Goal: Transaction & Acquisition: Purchase product/service

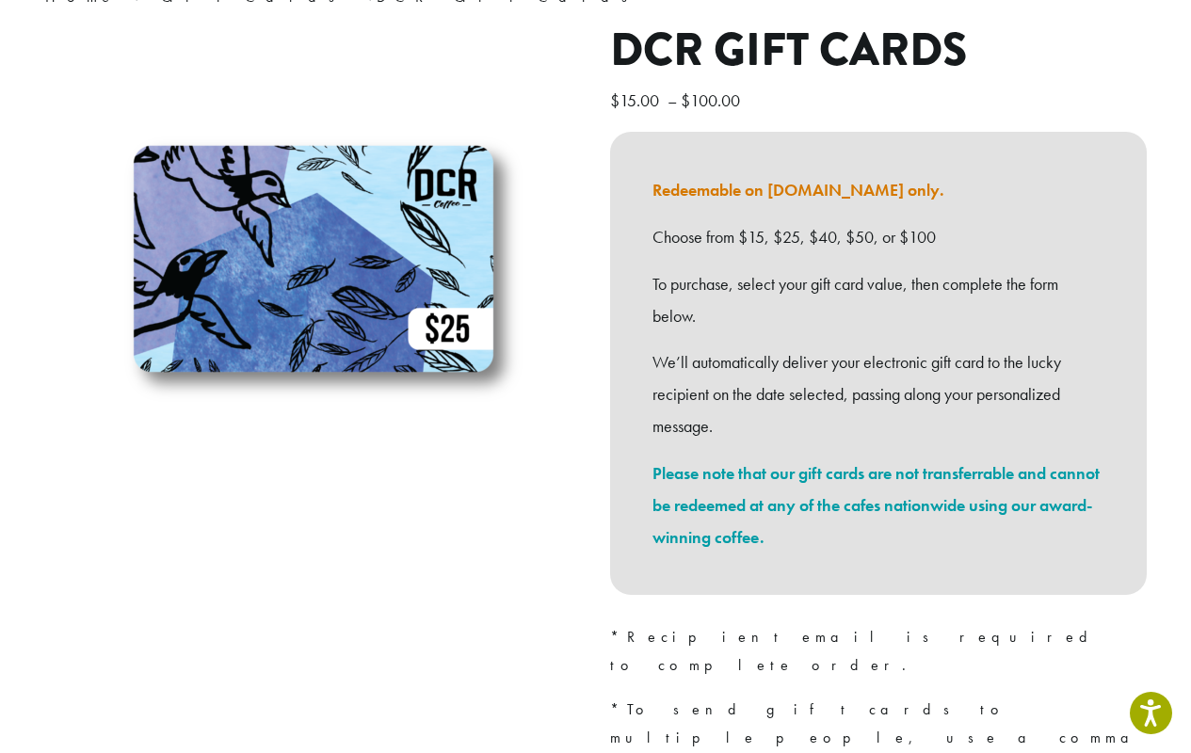
scroll to position [376, 0]
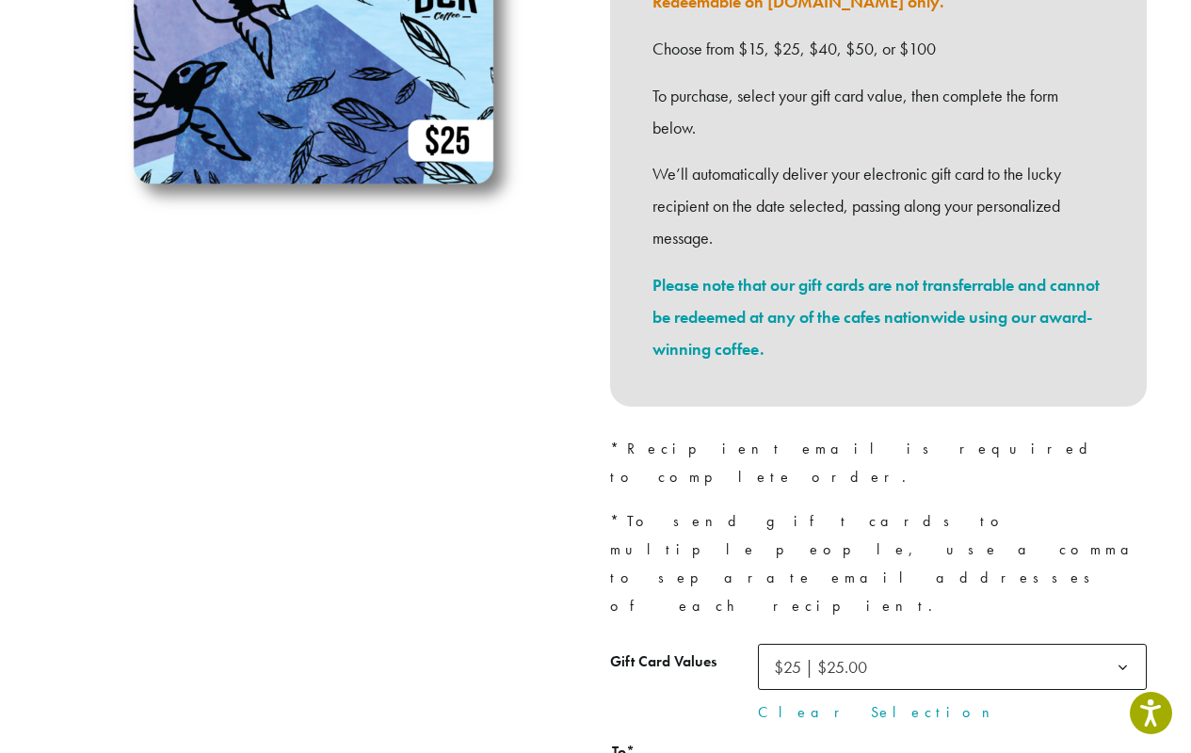
click at [826, 656] on span "$25 | $25.00" at bounding box center [820, 667] width 93 height 22
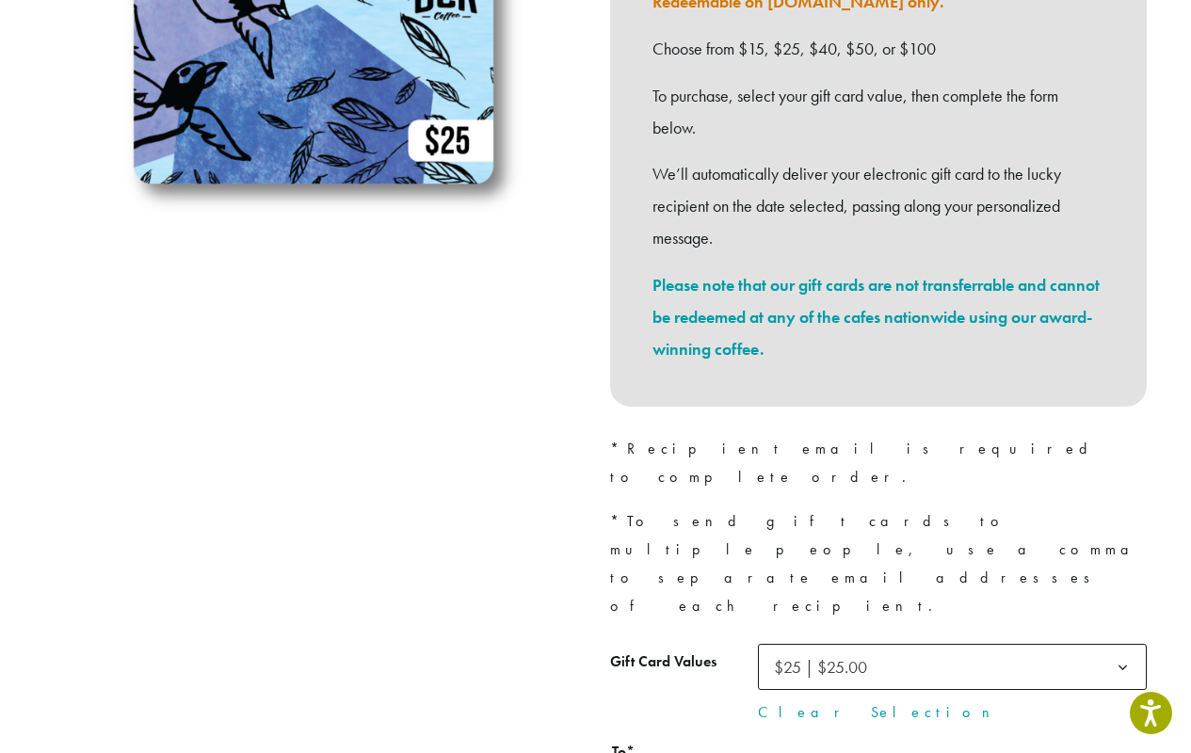
scroll to position [565, 0]
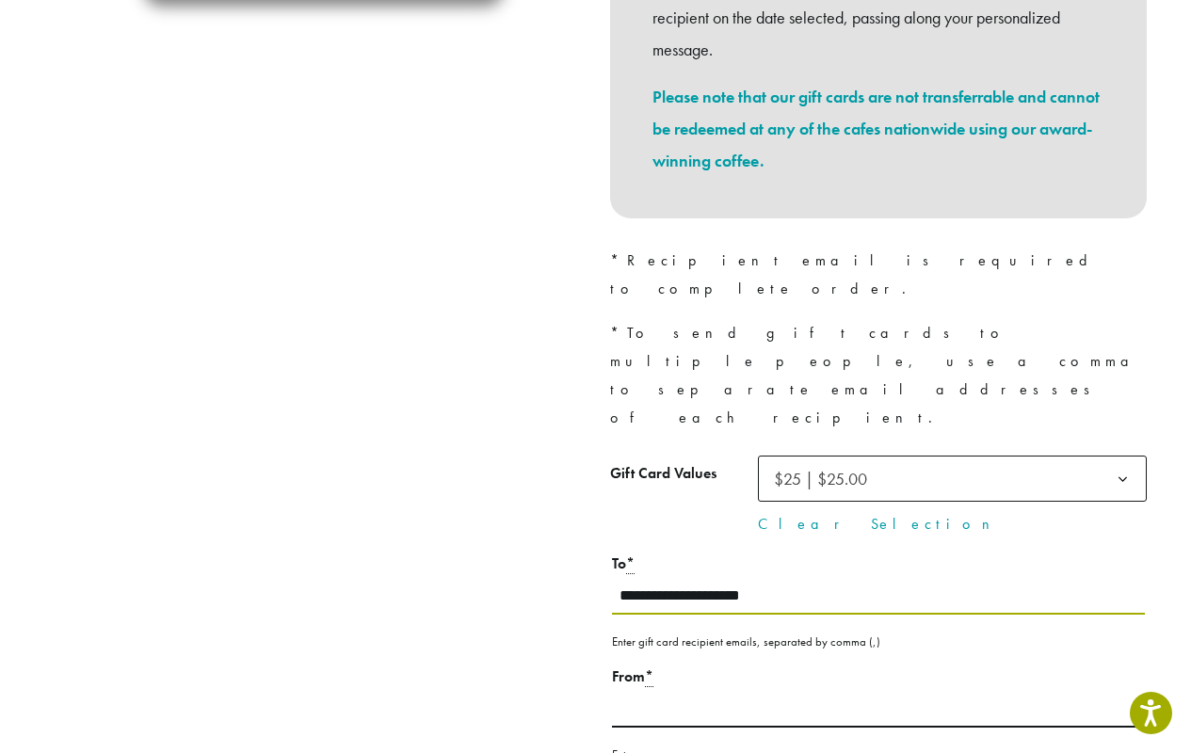
type input "**********"
click at [877, 663] on div "From * Enter your name." at bounding box center [878, 714] width 536 height 102
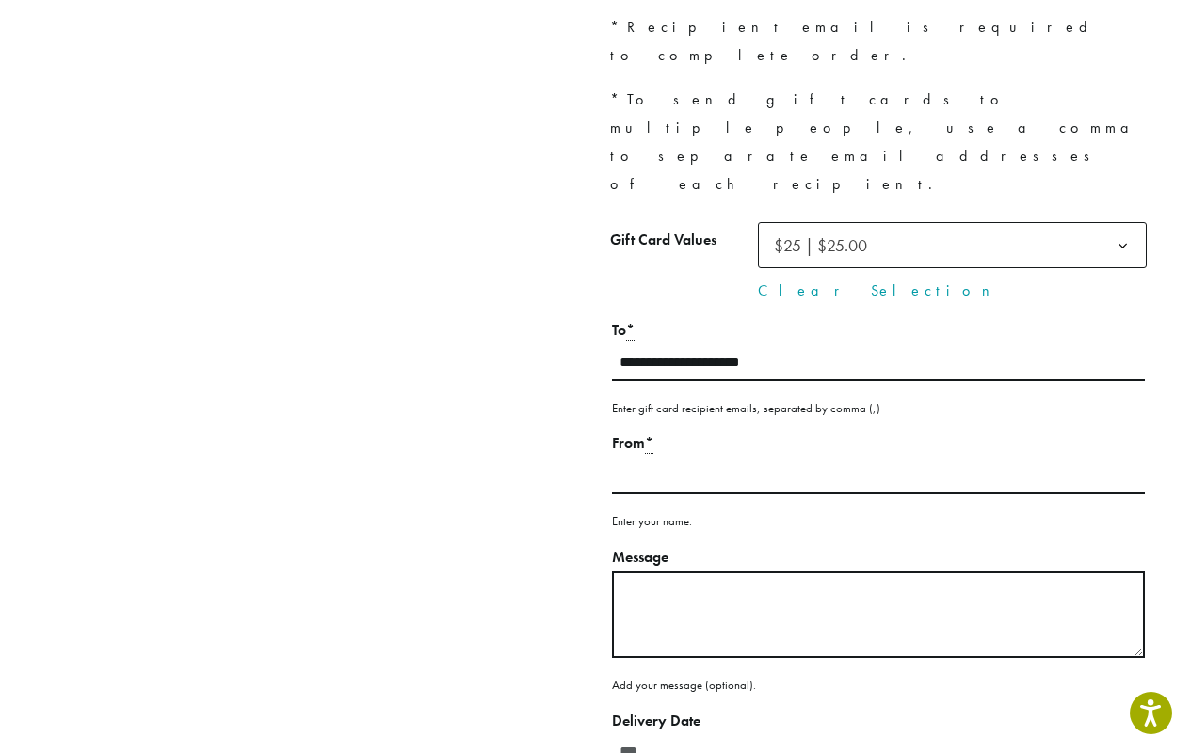
scroll to position [986, 0]
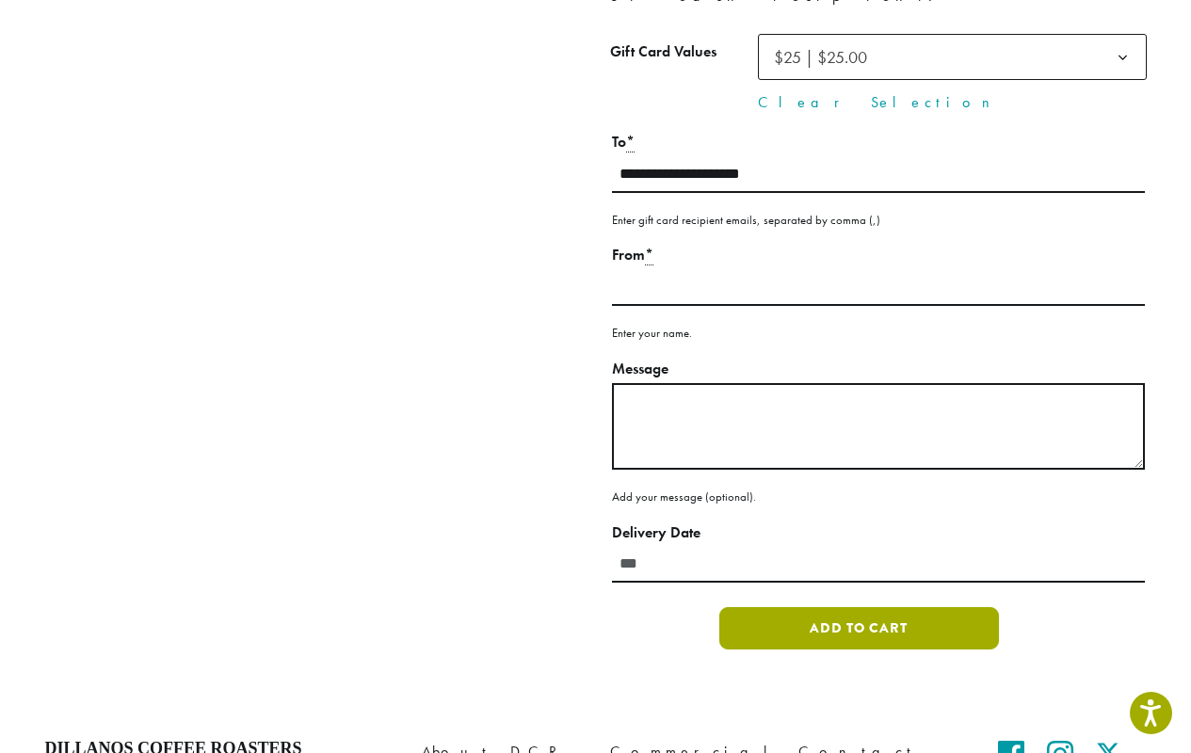
click at [858, 607] on button "Add to cart" at bounding box center [858, 628] width 279 height 42
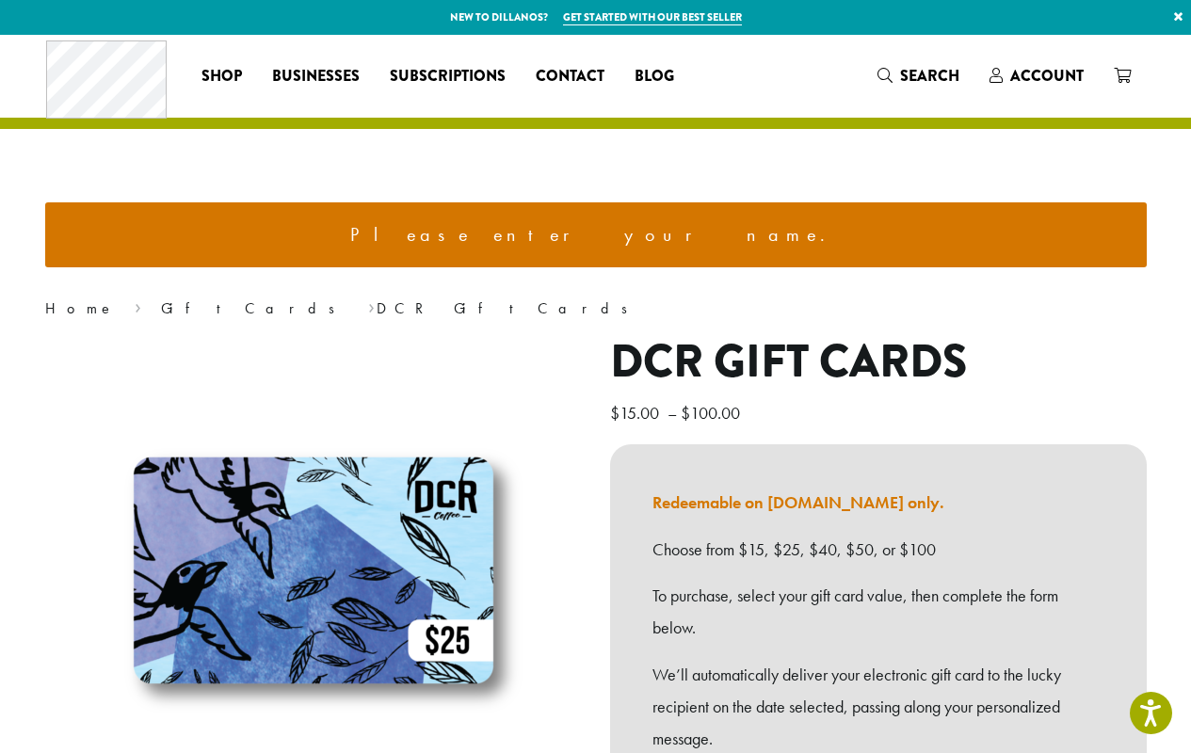
scroll to position [1252, 0]
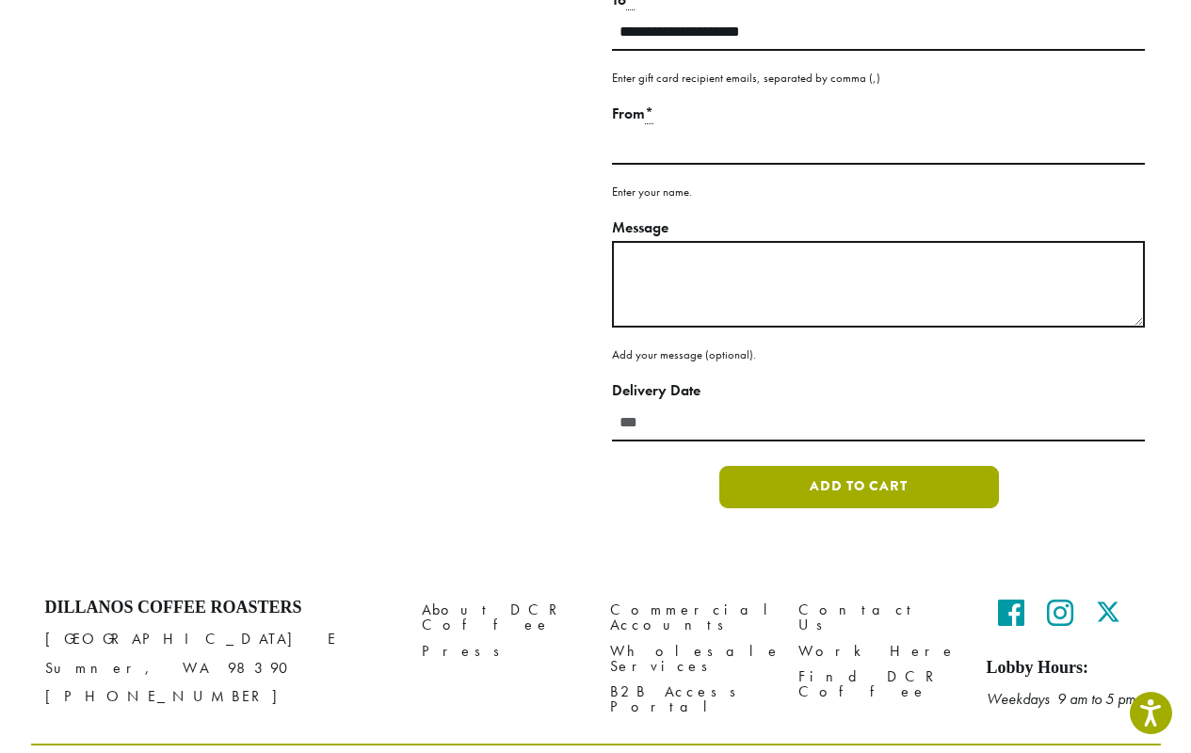
click at [858, 466] on button "Add to cart" at bounding box center [858, 487] width 279 height 42
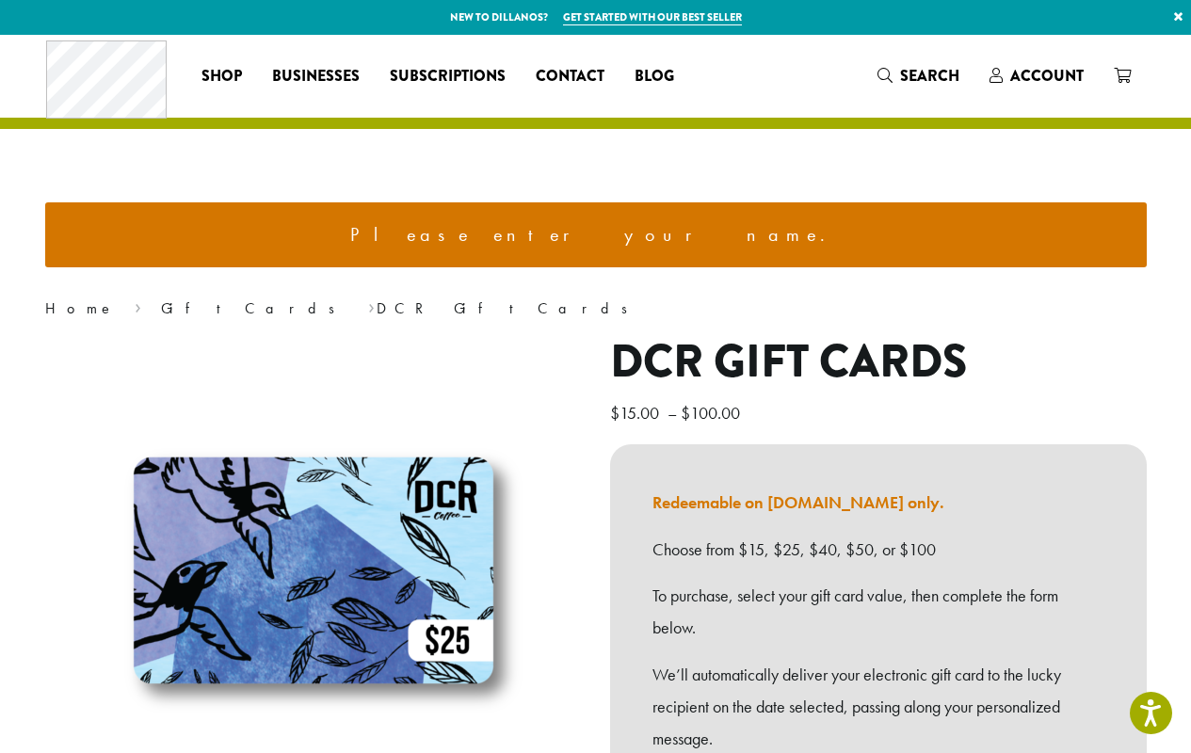
click at [221, 75] on span "Shop" at bounding box center [221, 77] width 40 height 24
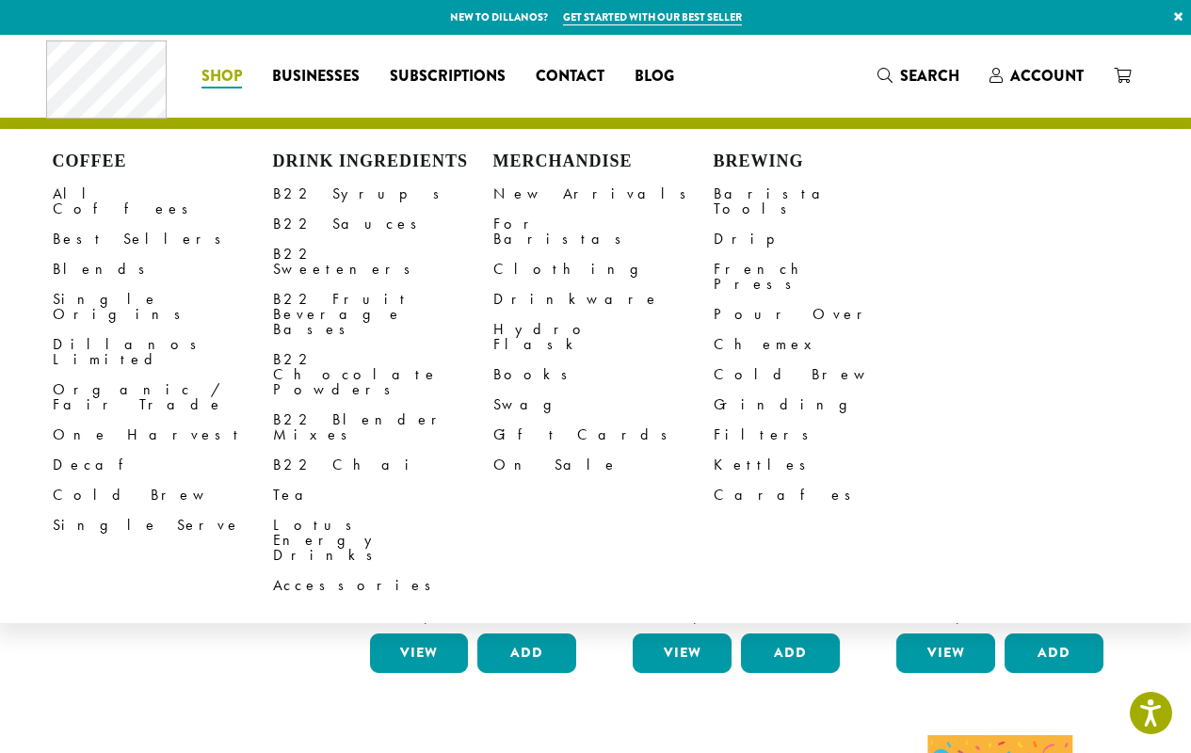
click at [602, 420] on link "Gift Cards" at bounding box center [603, 435] width 220 height 30
